Goal: Information Seeking & Learning: Learn about a topic

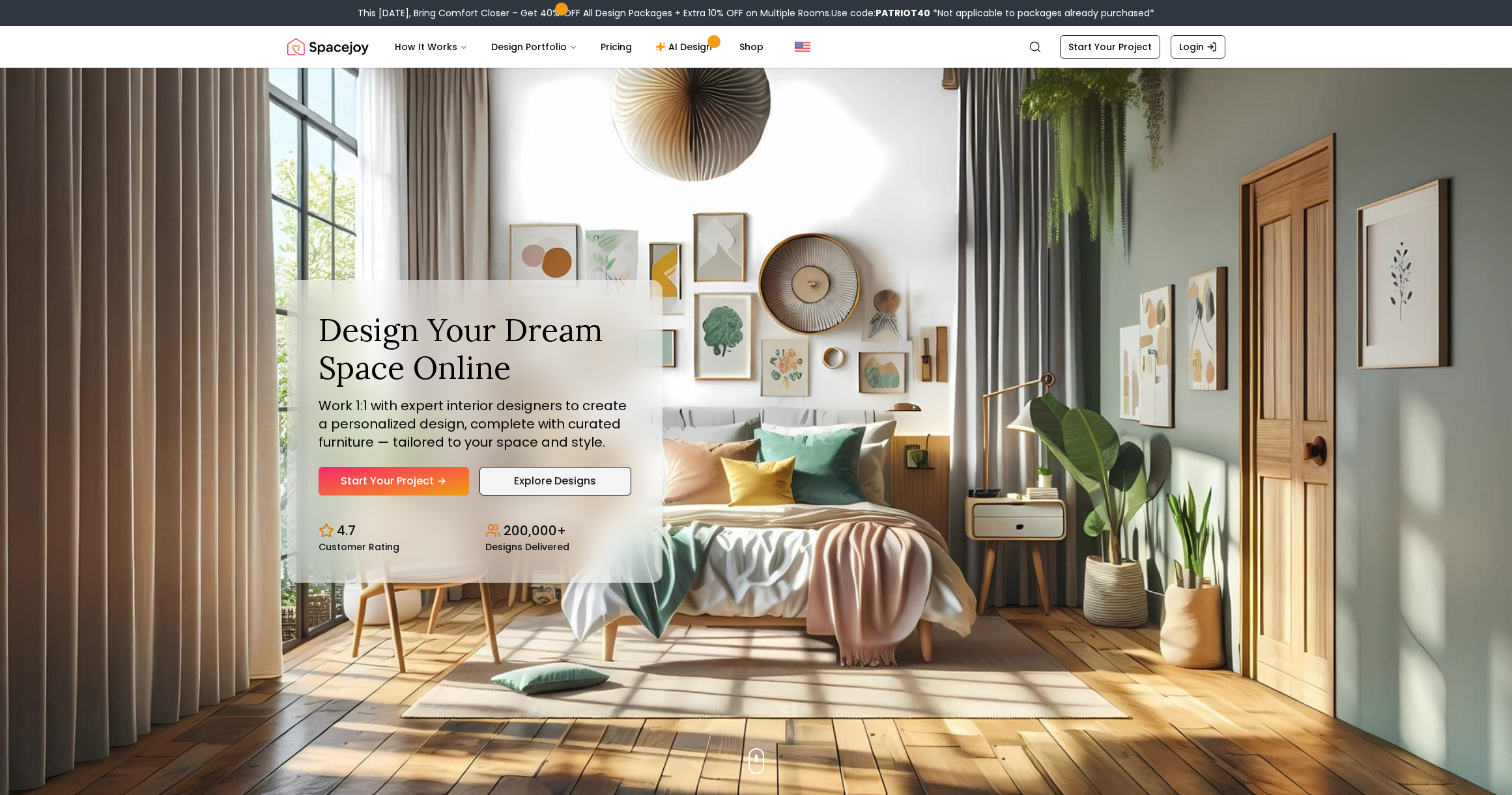
click at [559, 482] on link "Explore Designs" at bounding box center [556, 481] width 152 height 29
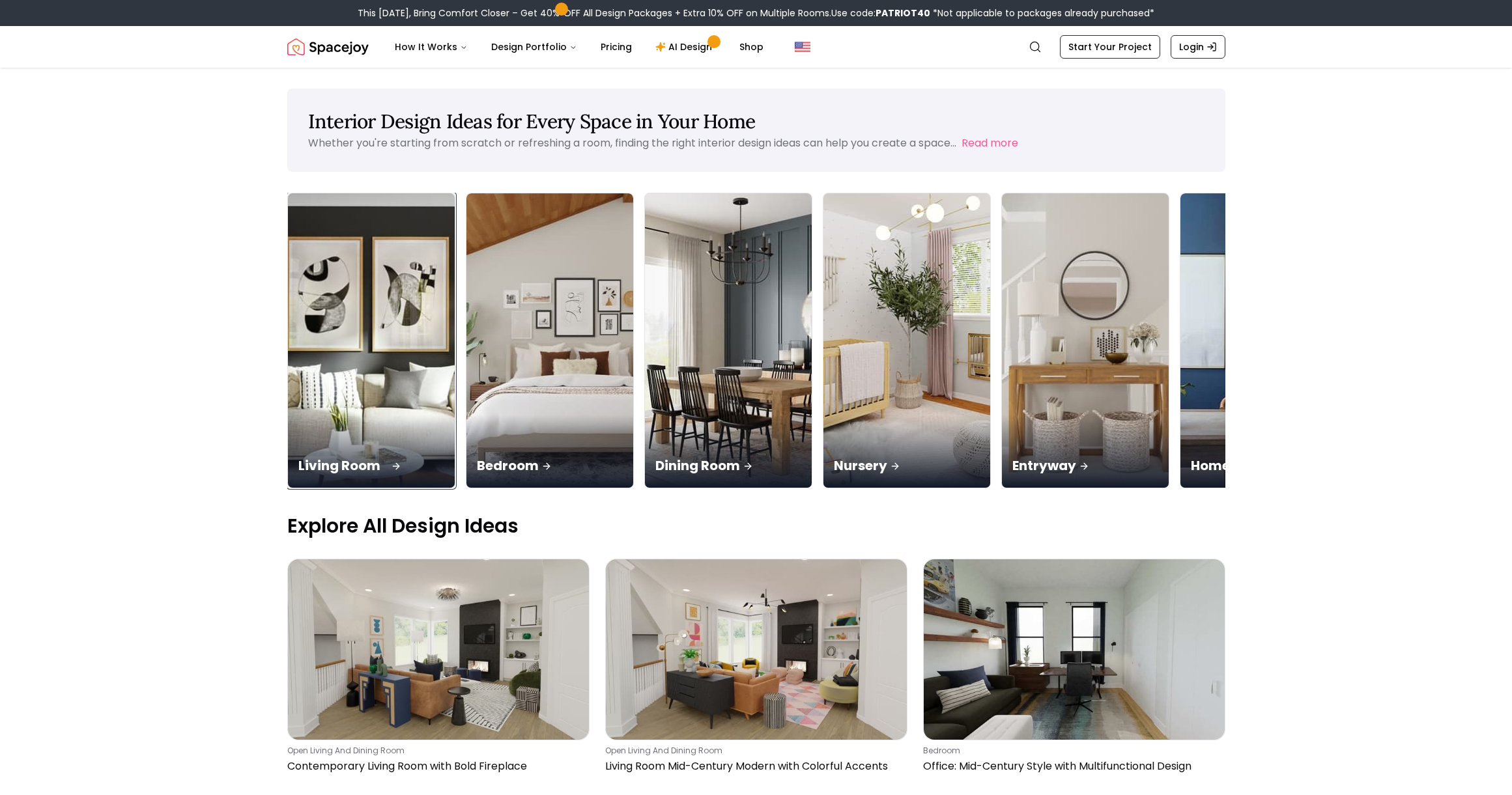
click at [396, 389] on img at bounding box center [372, 341] width 176 height 310
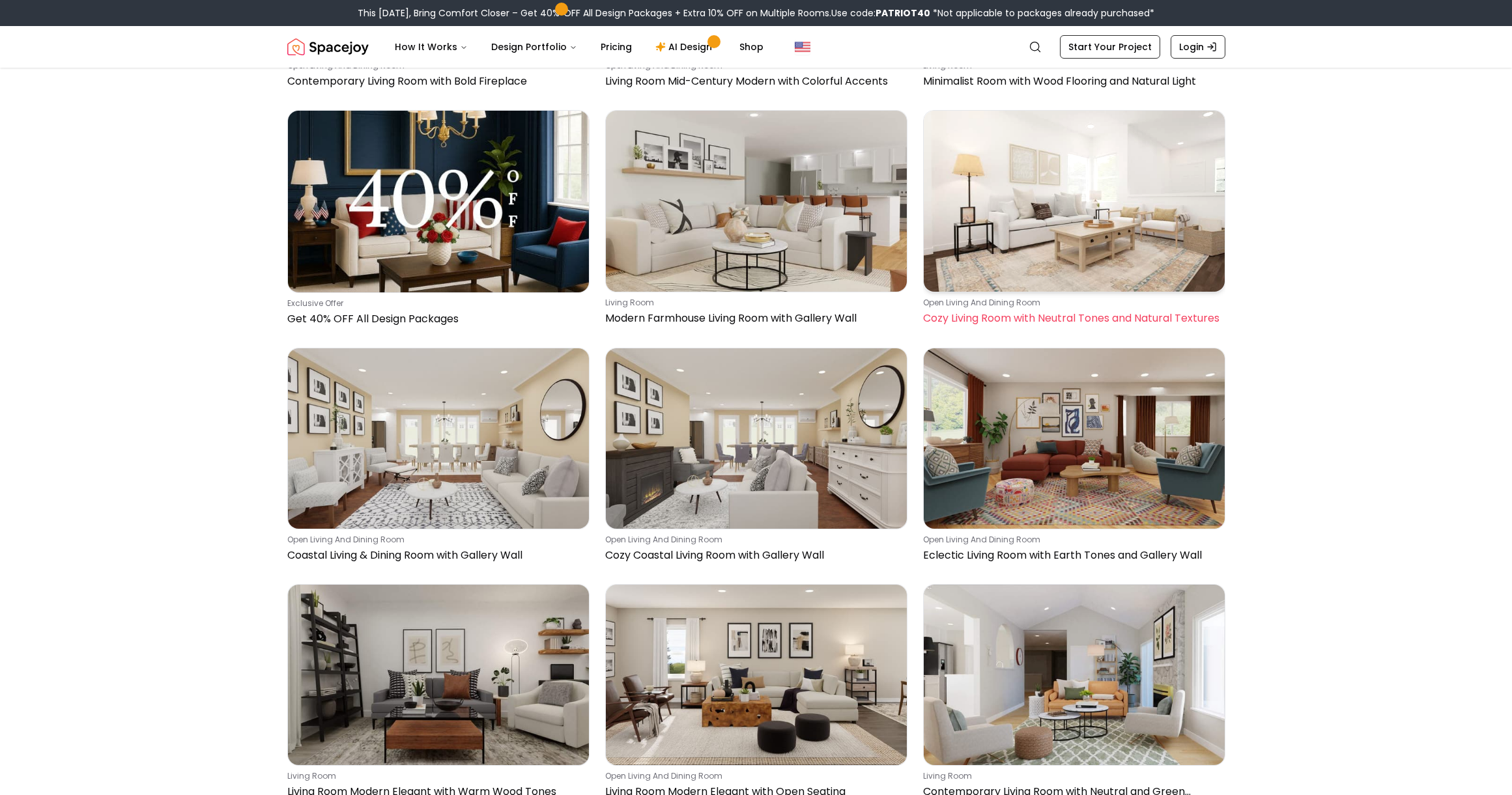
scroll to position [446, 0]
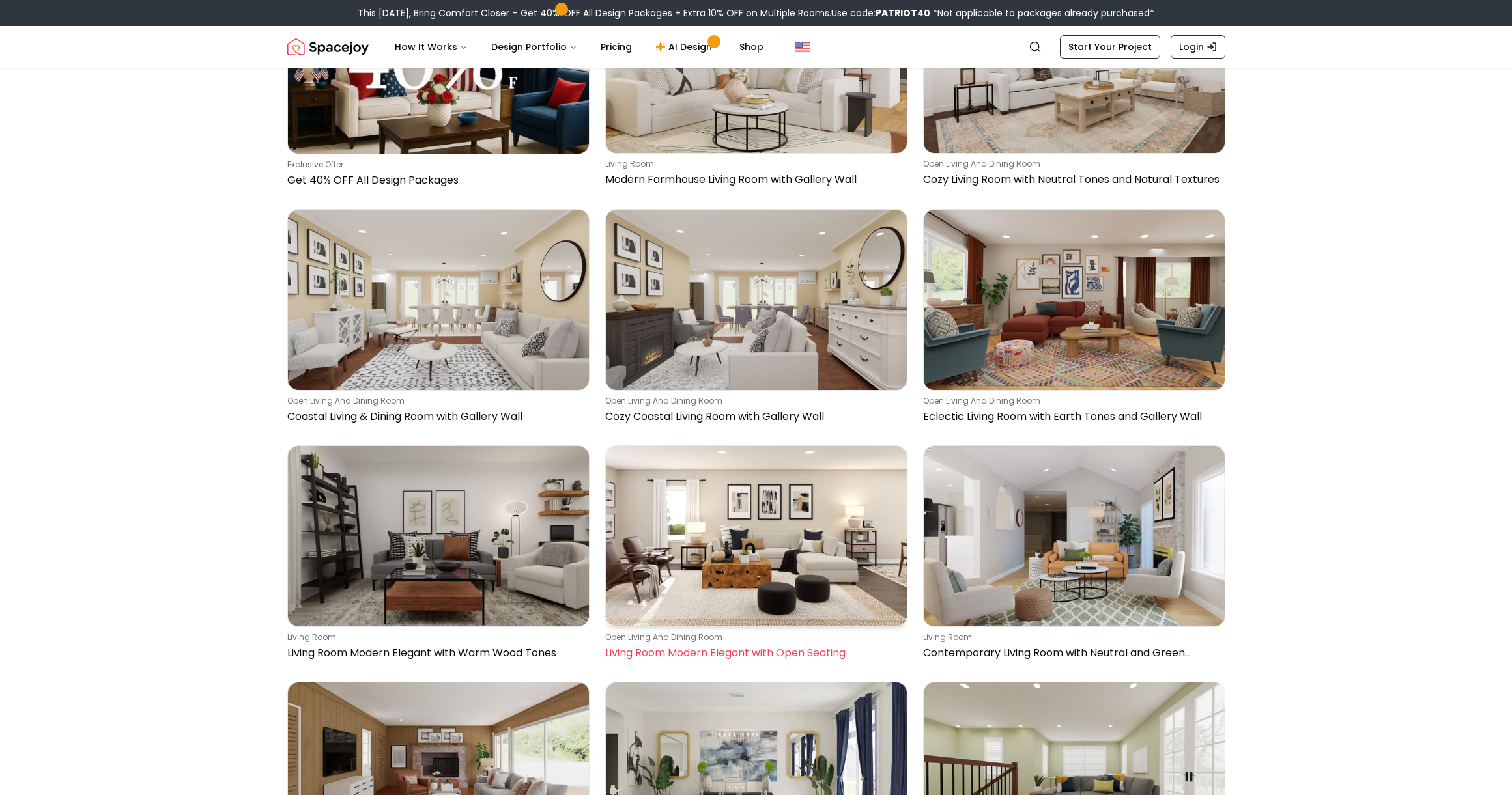
click at [748, 547] on img at bounding box center [756, 536] width 301 height 180
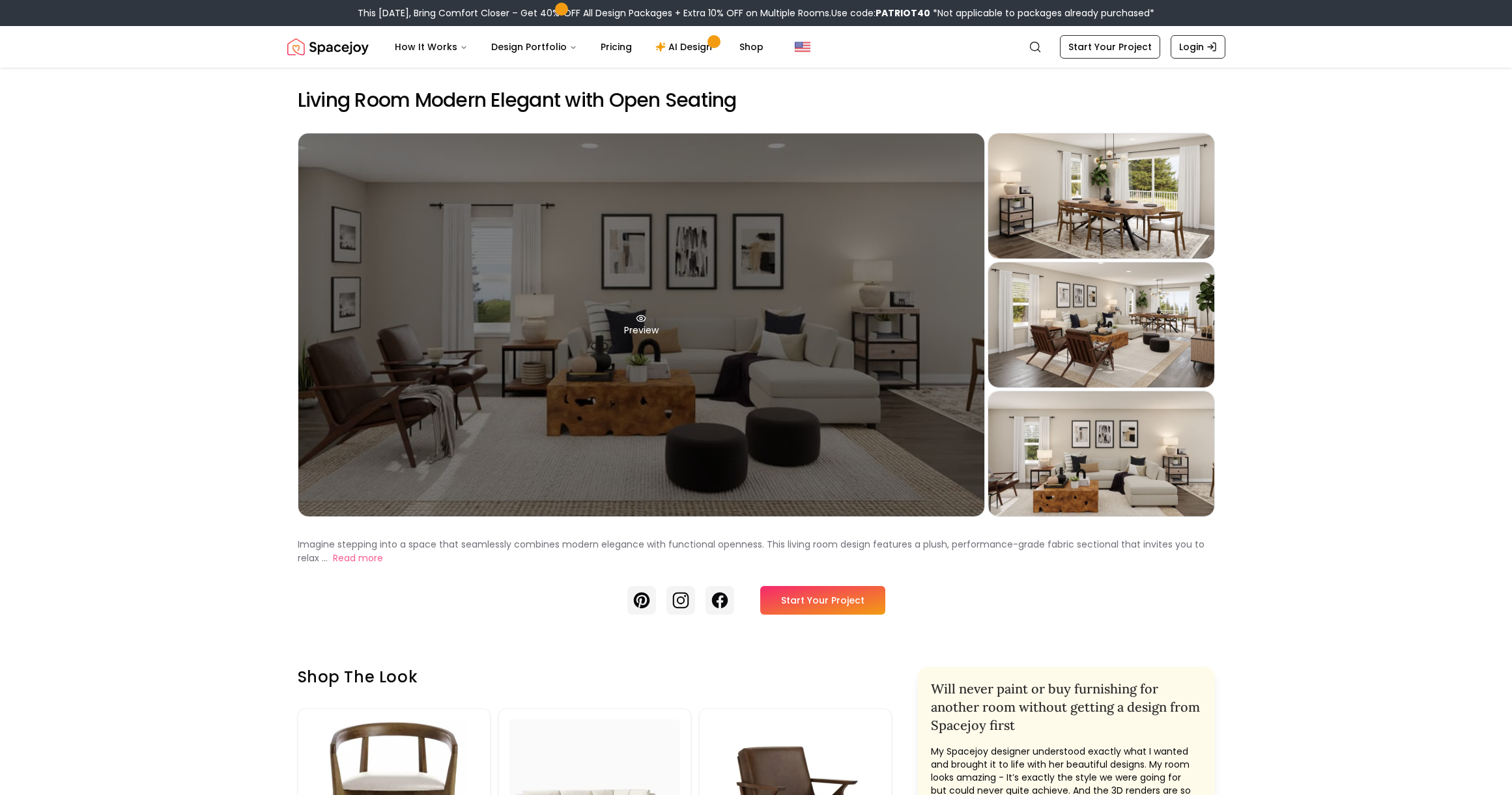
click at [729, 383] on div "Preview" at bounding box center [642, 324] width 686 height 383
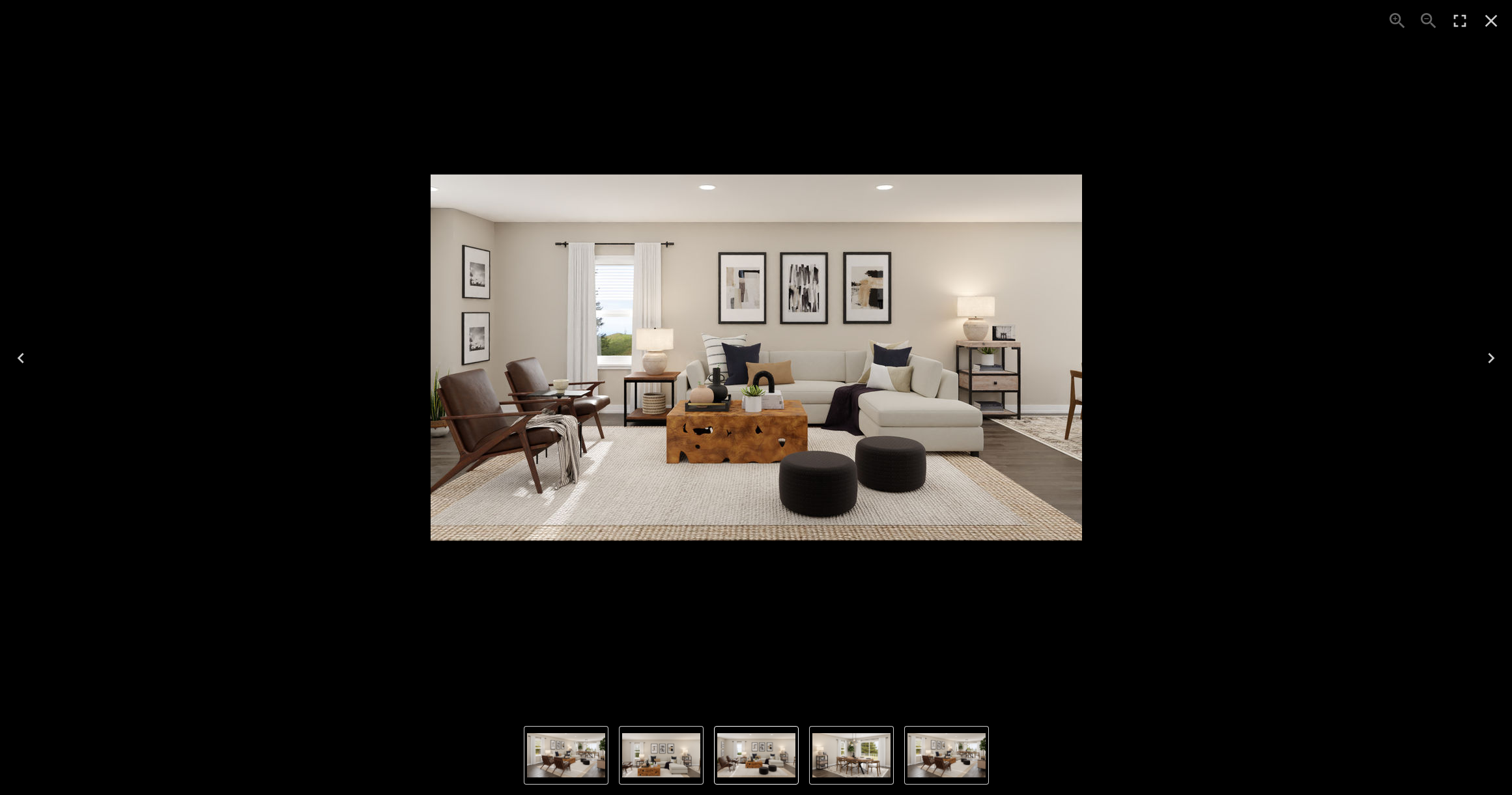
click at [1494, 359] on icon "Next" at bounding box center [1492, 358] width 21 height 21
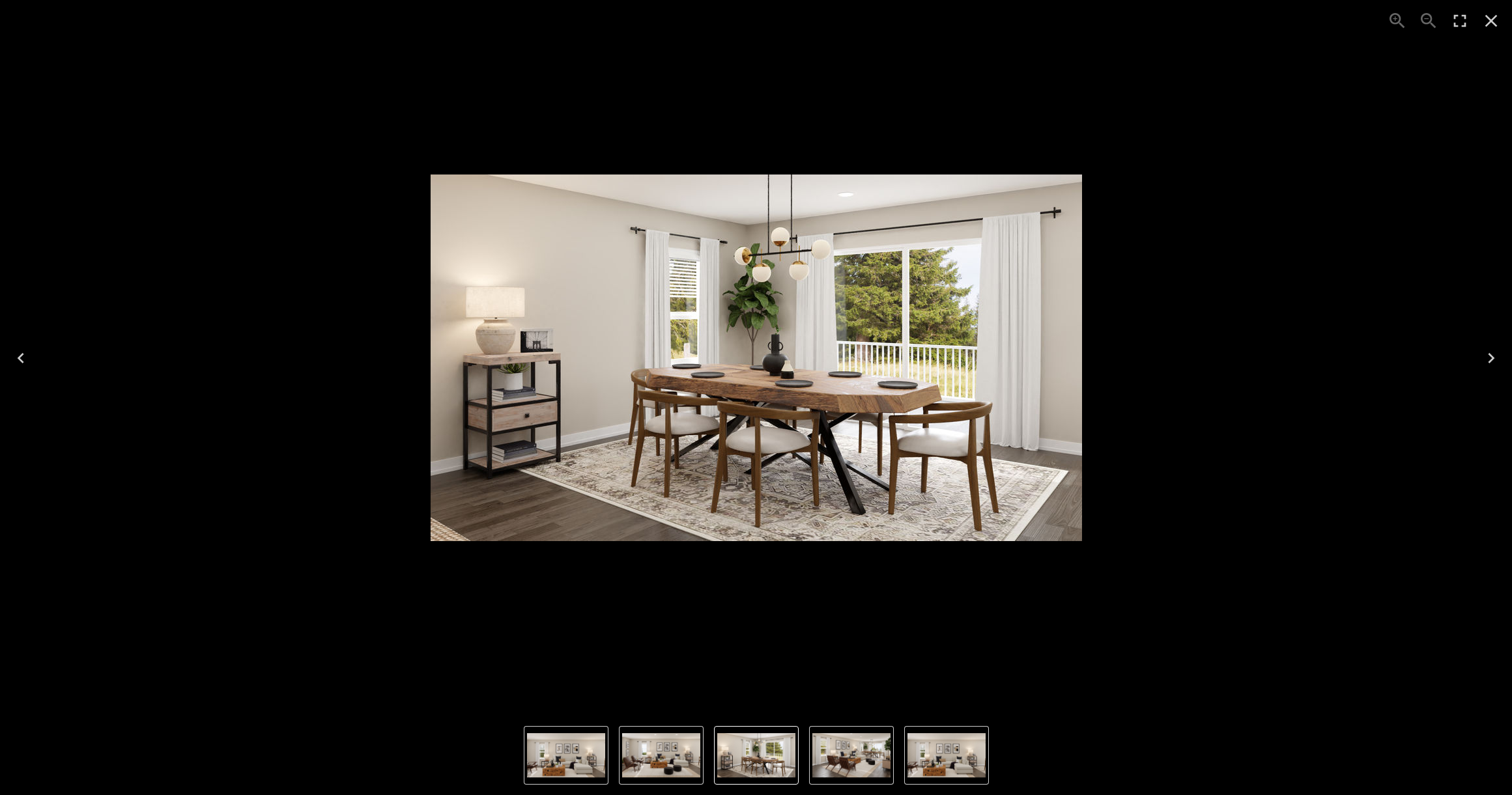
click at [1488, 361] on icon "Next" at bounding box center [1492, 358] width 21 height 21
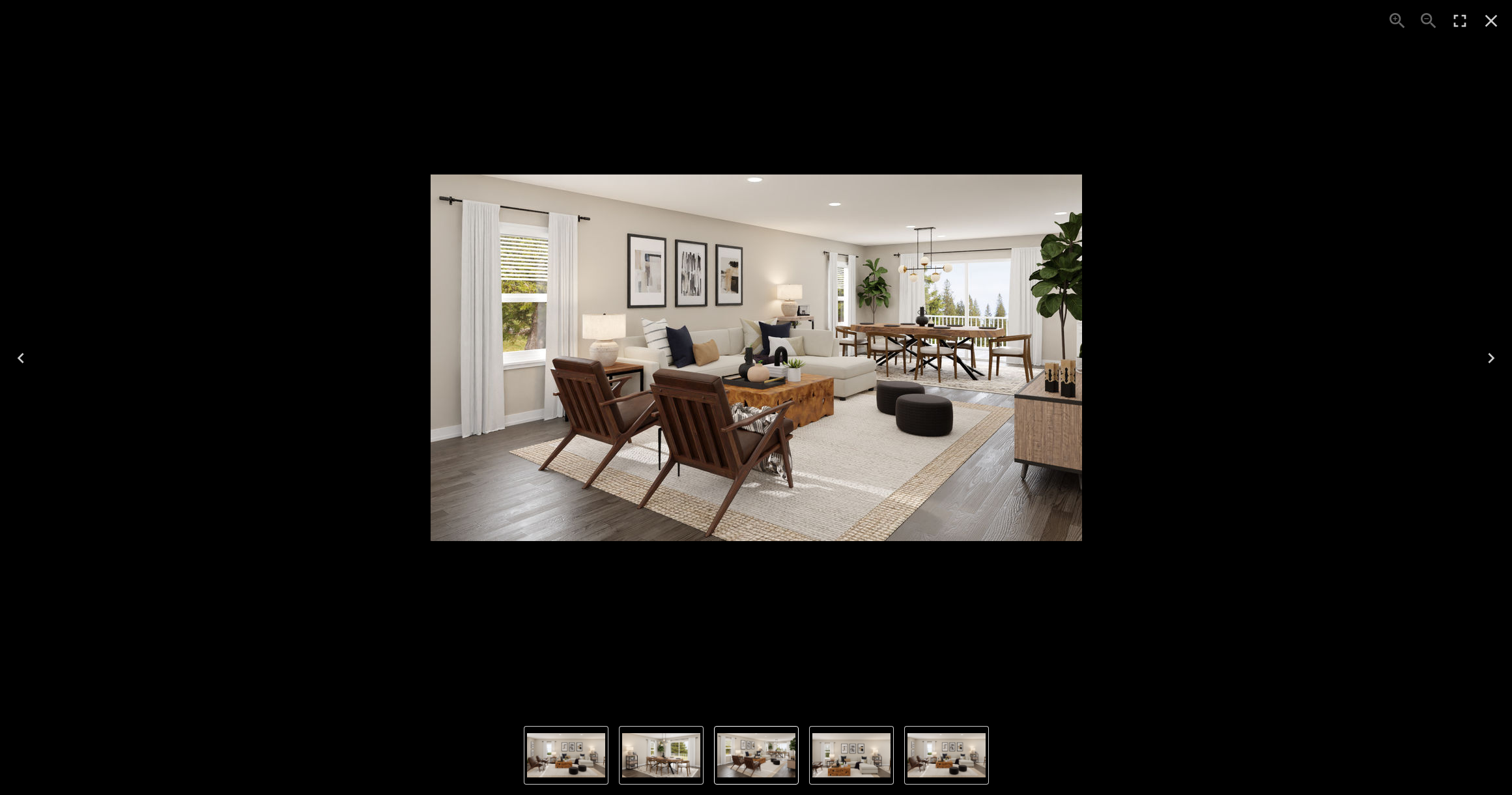
click at [1488, 361] on icon "Next" at bounding box center [1492, 358] width 21 height 21
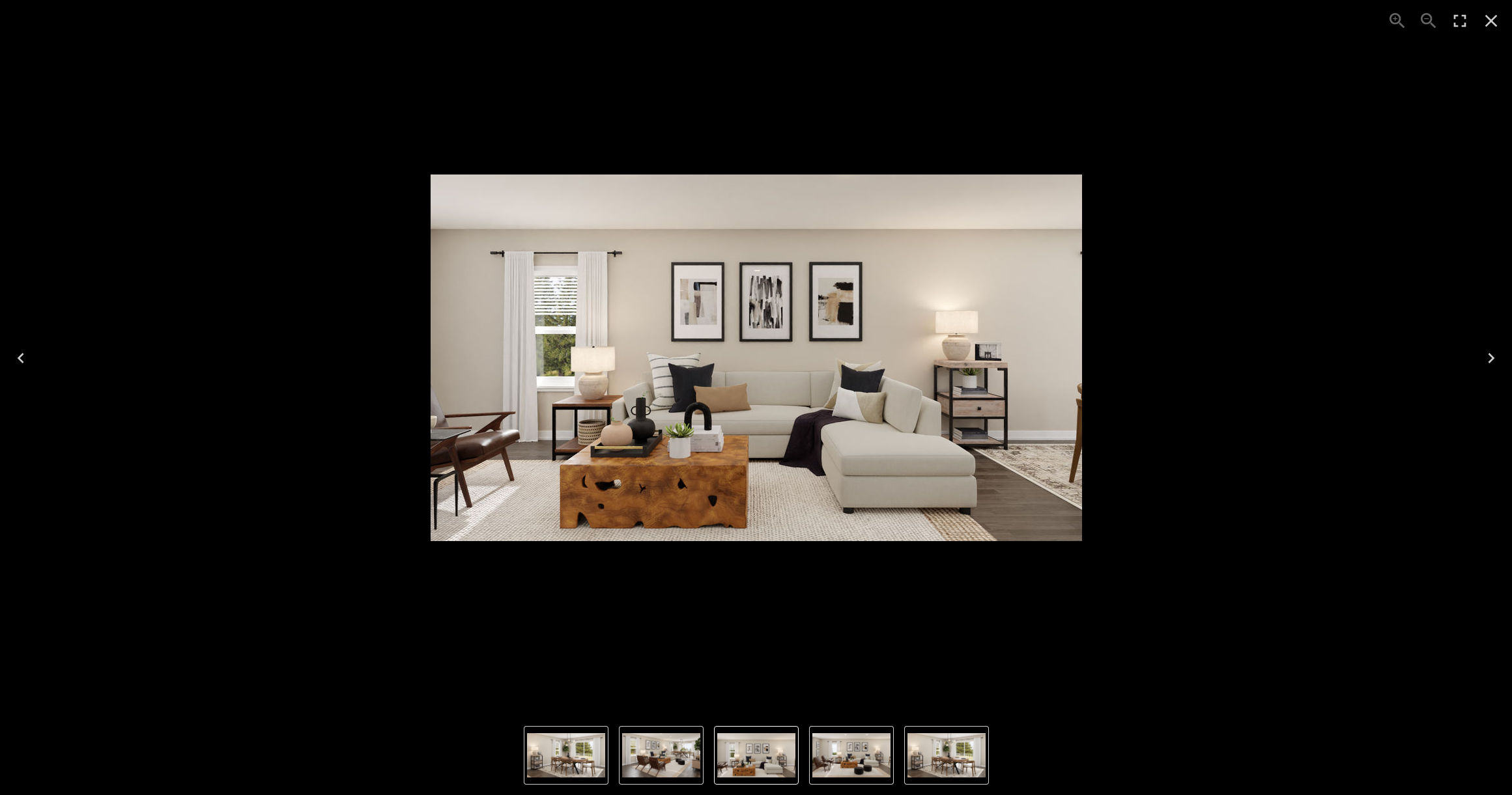
click at [1488, 361] on icon "Next" at bounding box center [1492, 358] width 21 height 21
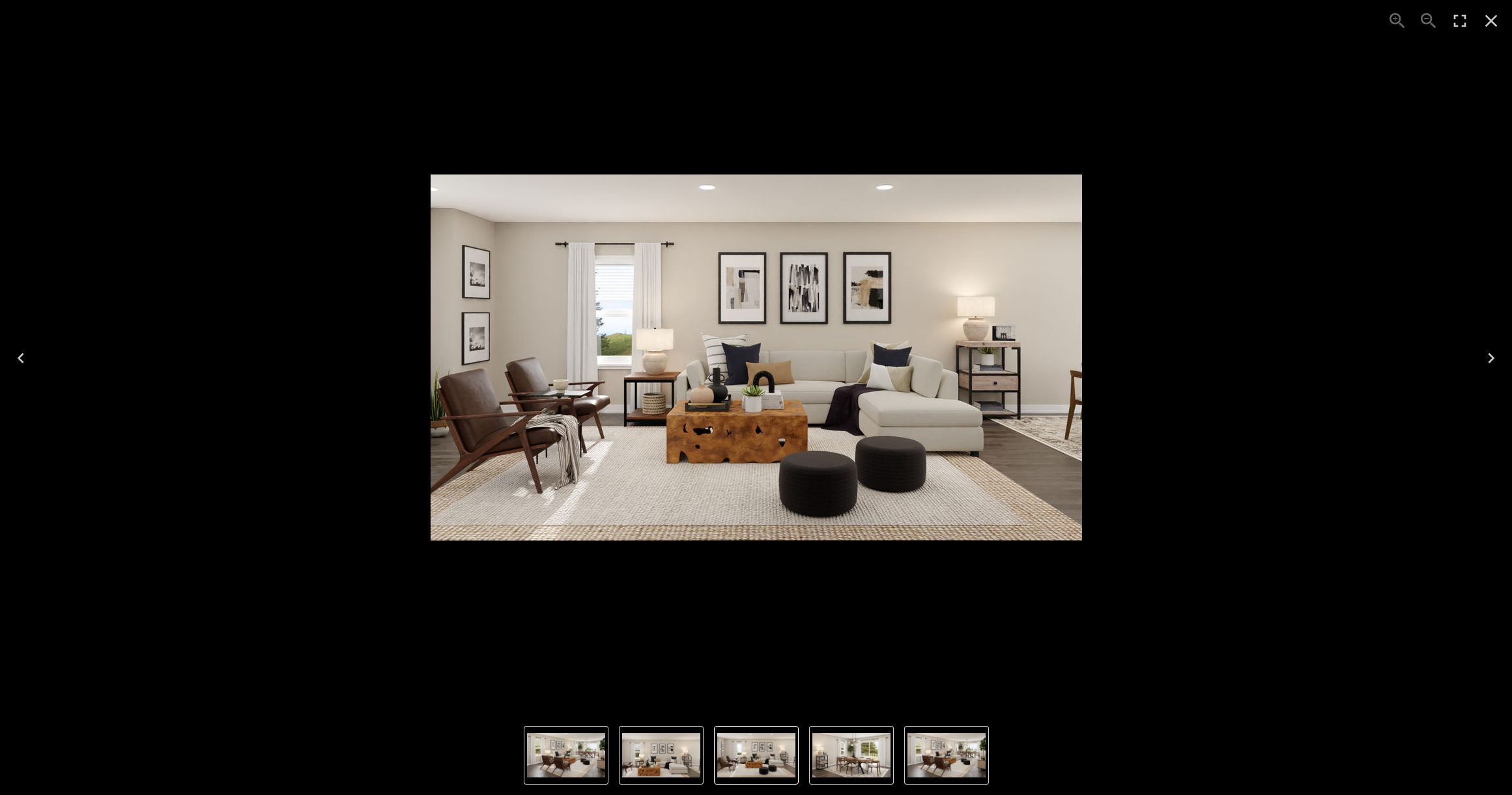
click at [1488, 361] on icon "Next" at bounding box center [1492, 358] width 21 height 21
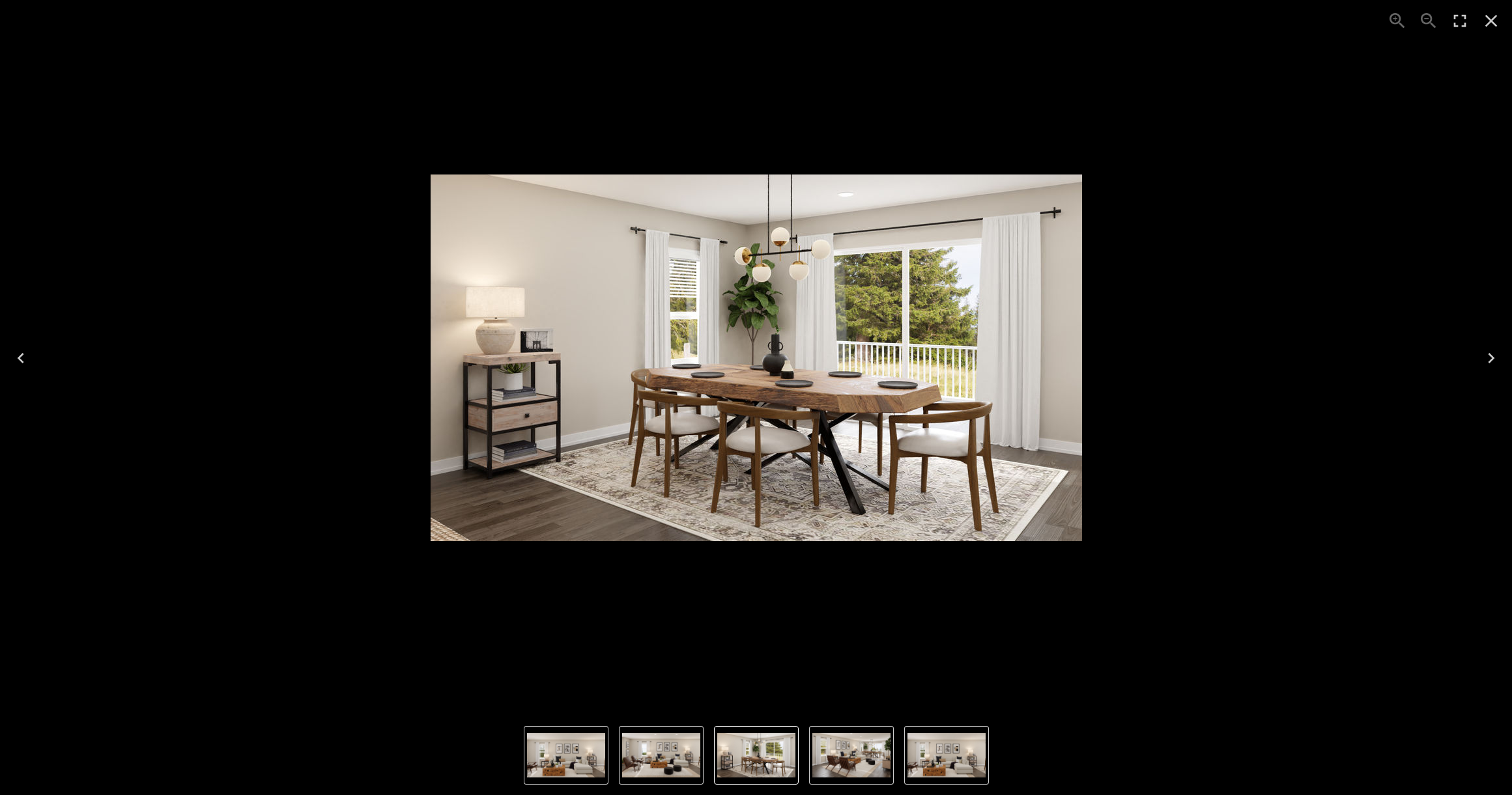
click at [1488, 361] on icon "Next" at bounding box center [1492, 358] width 21 height 21
